Goal: Information Seeking & Learning: Check status

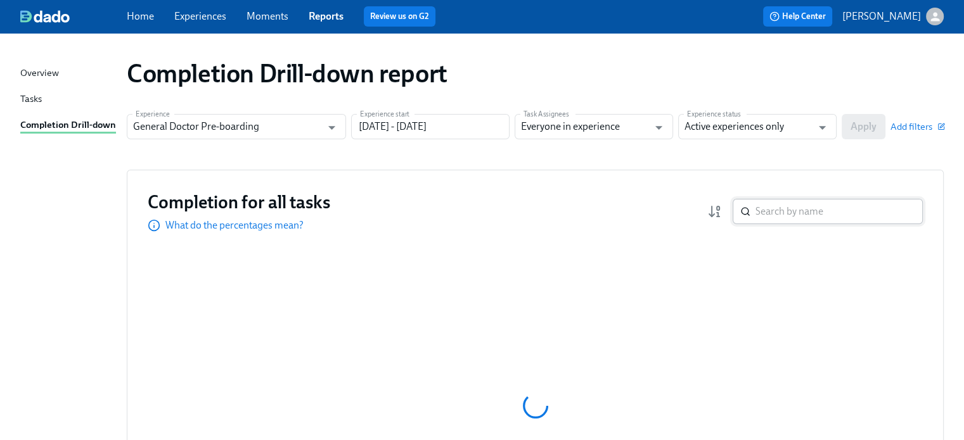
click at [798, 210] on input "search" at bounding box center [838, 211] width 167 height 25
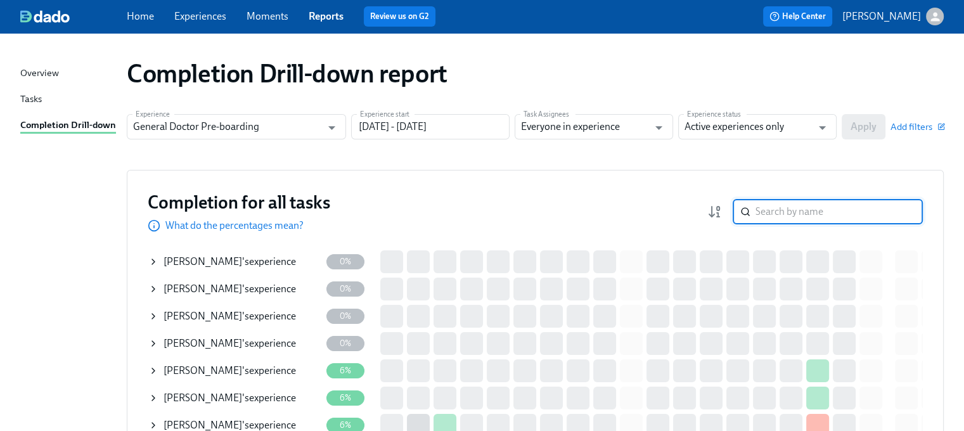
click at [828, 210] on input "search" at bounding box center [838, 211] width 167 height 25
paste input "Sharon Murza"
type input "Sharon Murza"
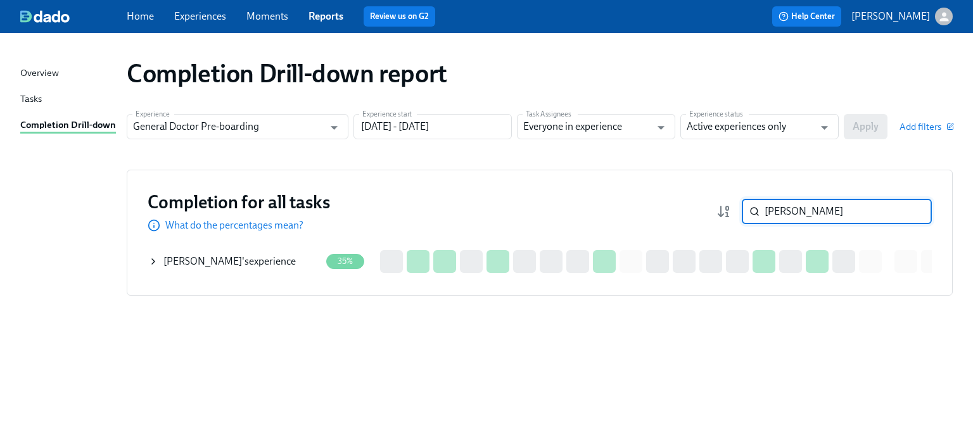
click at [243, 262] on div "SHARON Murza 's experience" at bounding box center [230, 262] width 132 height 14
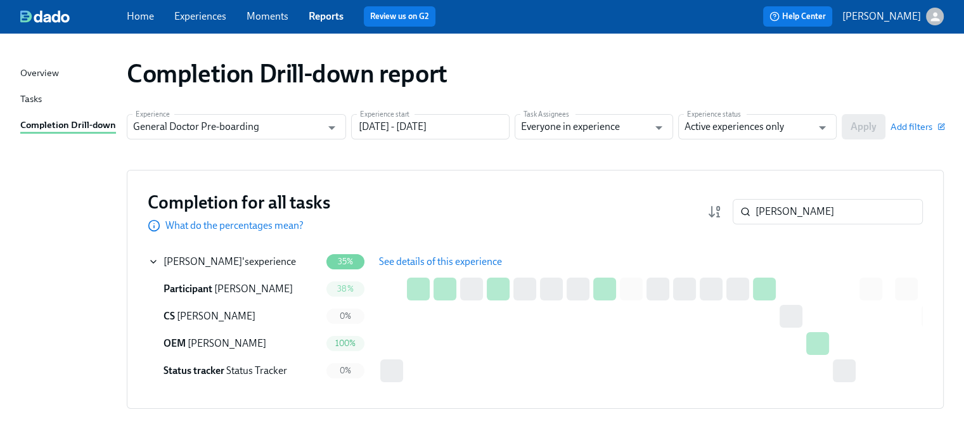
click at [403, 259] on span "See details of this experience" at bounding box center [440, 261] width 123 height 13
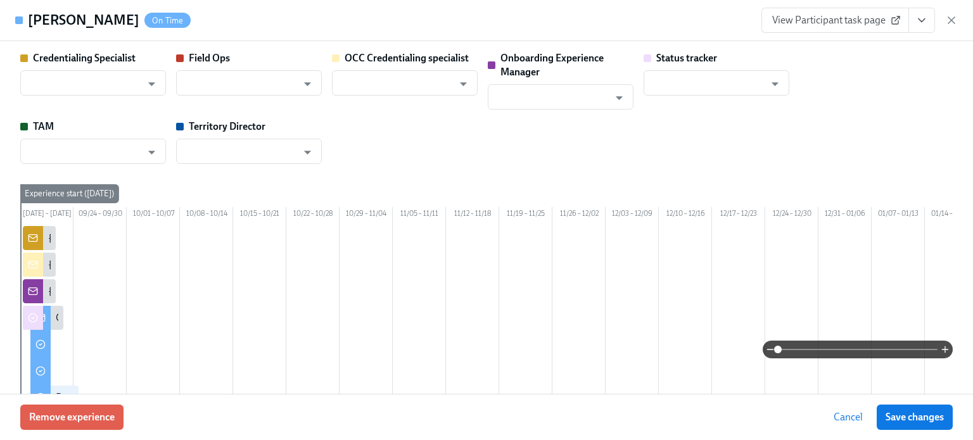
type input "Kyle McFarlan"
type input "Shavona Mayers Dixon"
type input "Rachel Wicklander"
type input "Status Tracker"
type input "Rebeca Mazer"
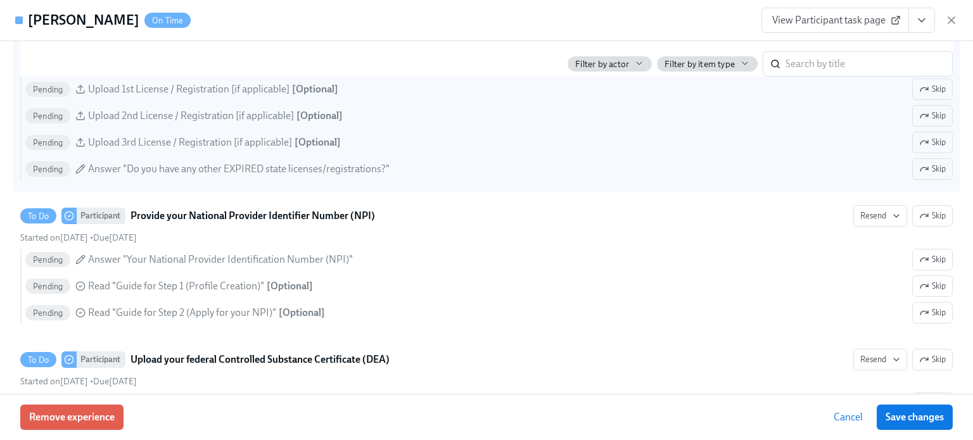
scroll to position [2408, 0]
